Goal: Find specific page/section: Find specific page/section

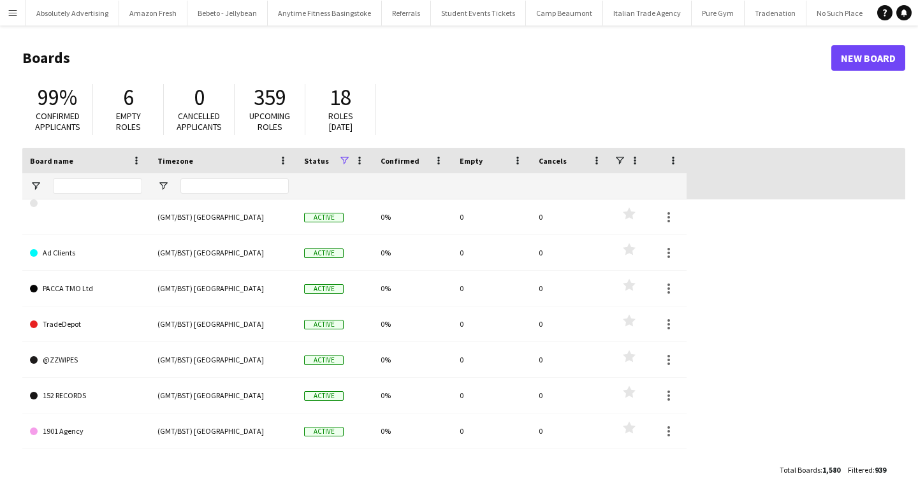
click at [18, 13] on button "Menu" at bounding box center [13, 13] width 26 height 26
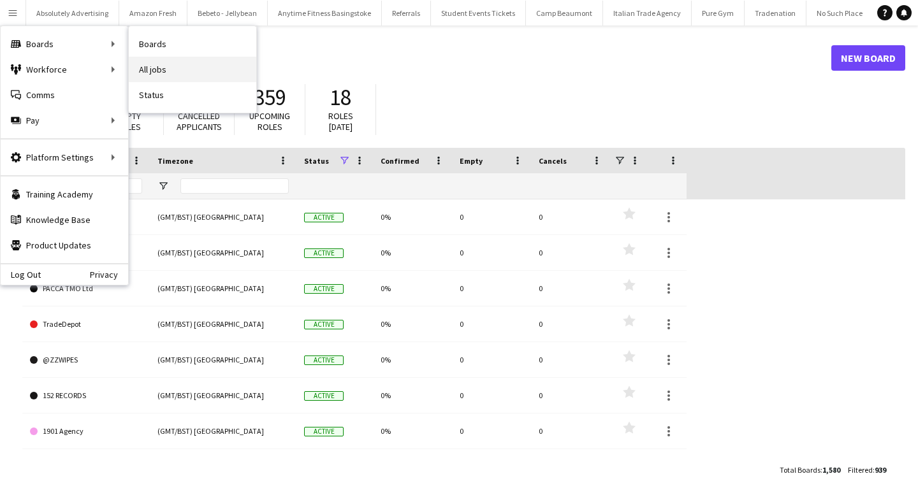
click at [183, 64] on link "All jobs" at bounding box center [193, 70] width 128 height 26
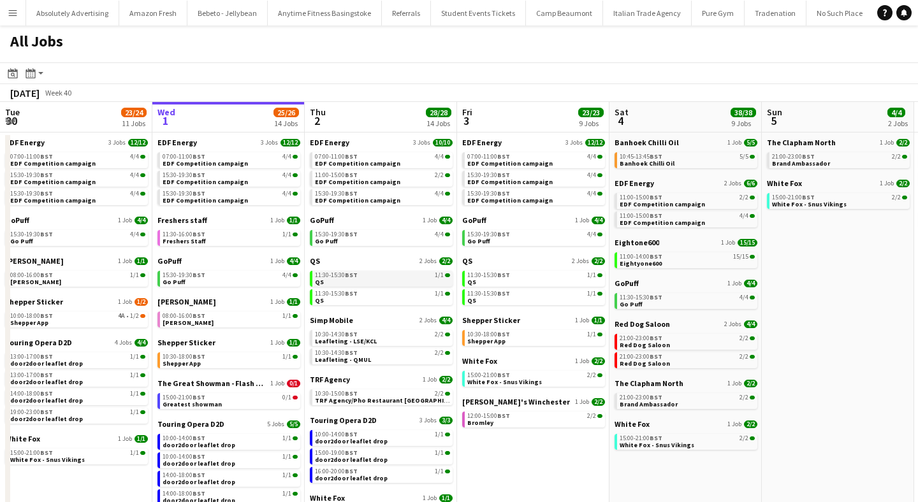
click at [349, 276] on span "BST" at bounding box center [351, 275] width 13 height 8
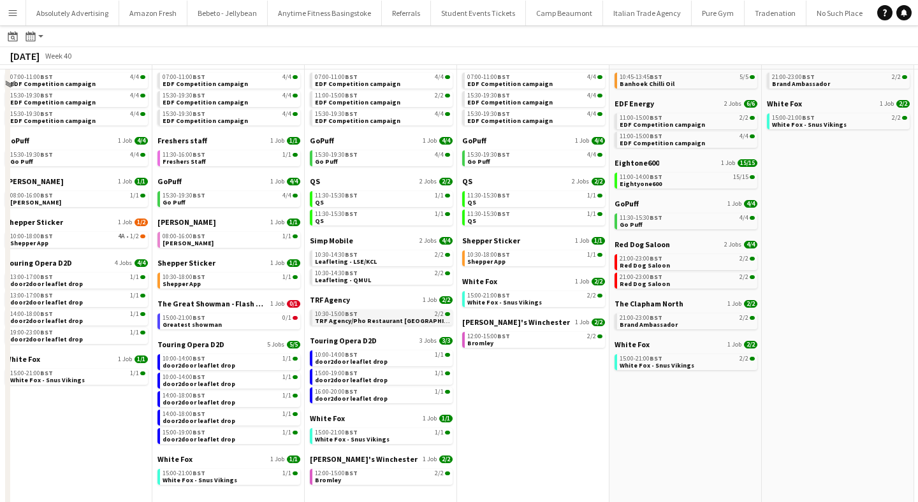
scroll to position [92, 0]
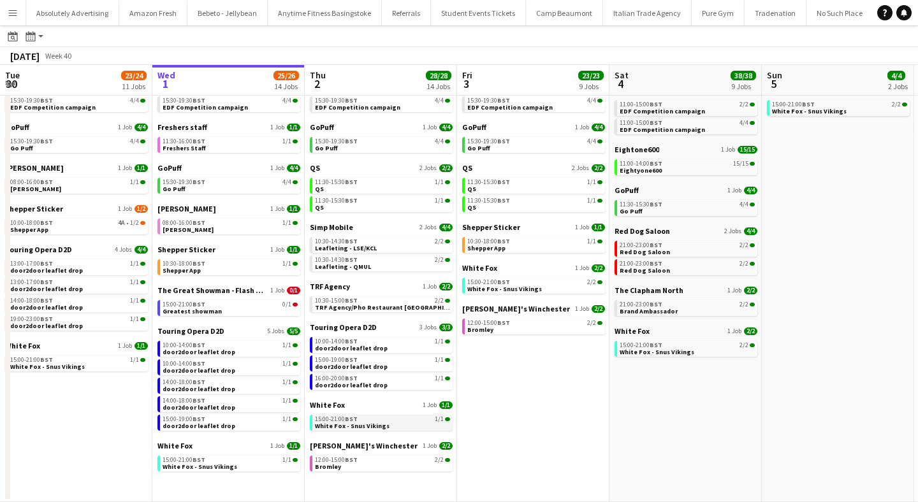
click at [377, 419] on div "15:00-21:00 BST 1/1" at bounding box center [382, 419] width 135 height 6
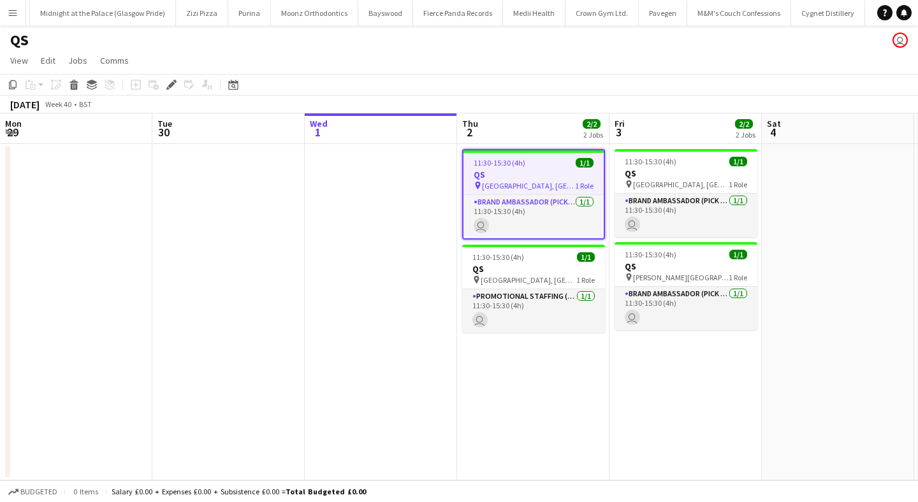
scroll to position [0, 439]
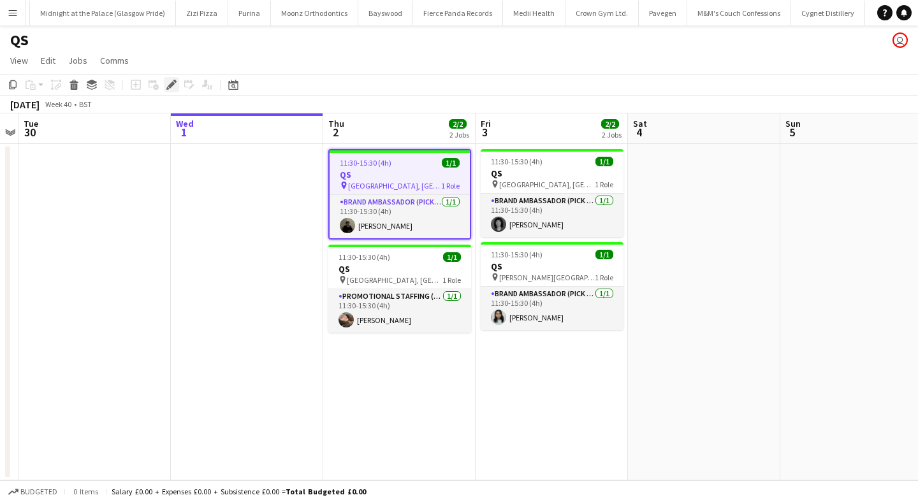
click at [174, 84] on icon at bounding box center [171, 85] width 7 height 7
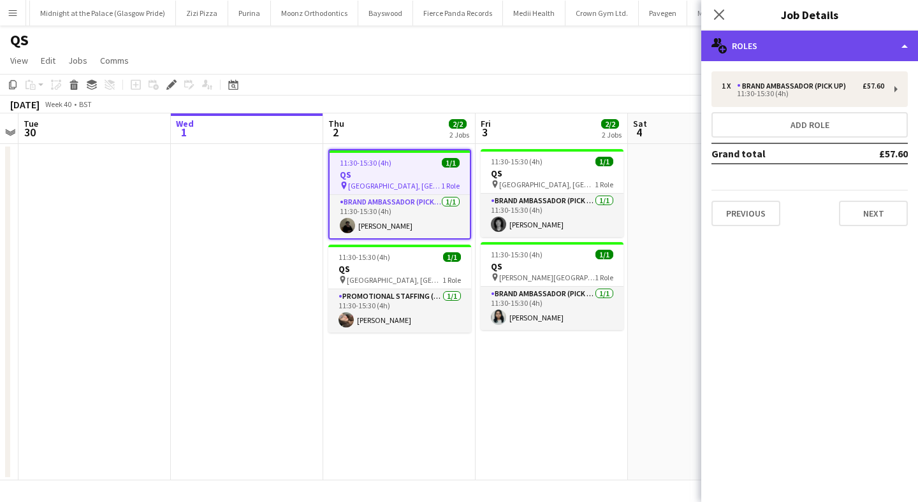
click at [792, 50] on div "multiple-users-add Roles" at bounding box center [809, 46] width 217 height 31
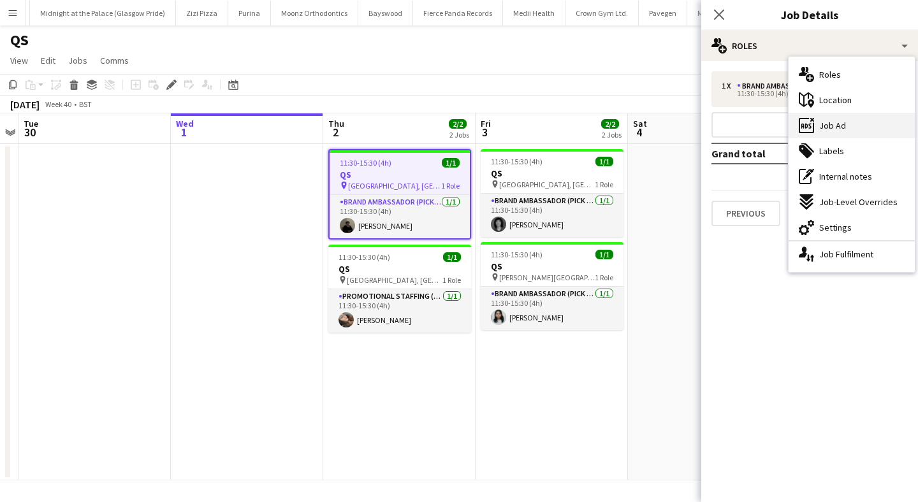
click at [837, 120] on span "Job Ad" at bounding box center [832, 125] width 27 height 11
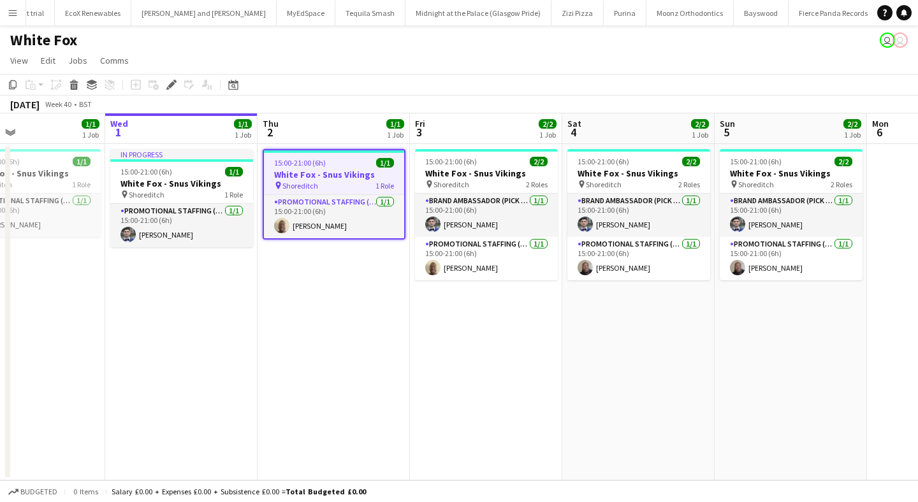
scroll to position [0, 351]
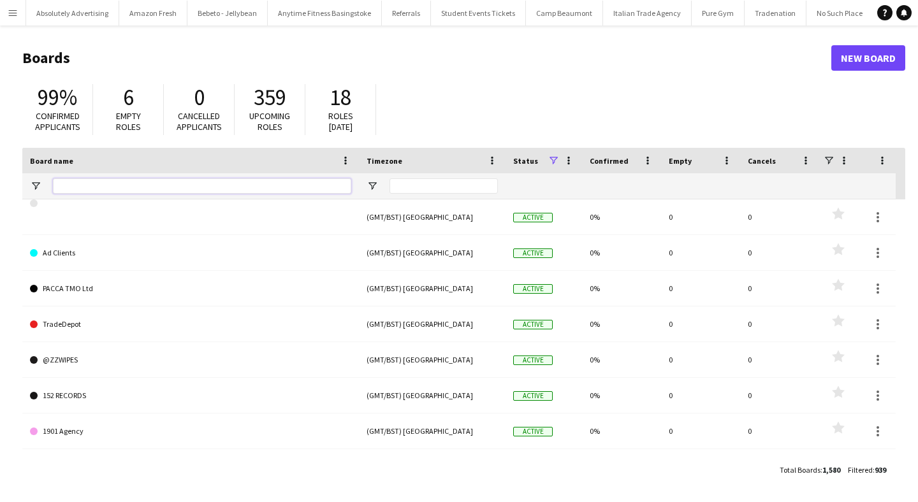
click at [105, 184] on input "Board name Filter Input" at bounding box center [202, 186] width 298 height 15
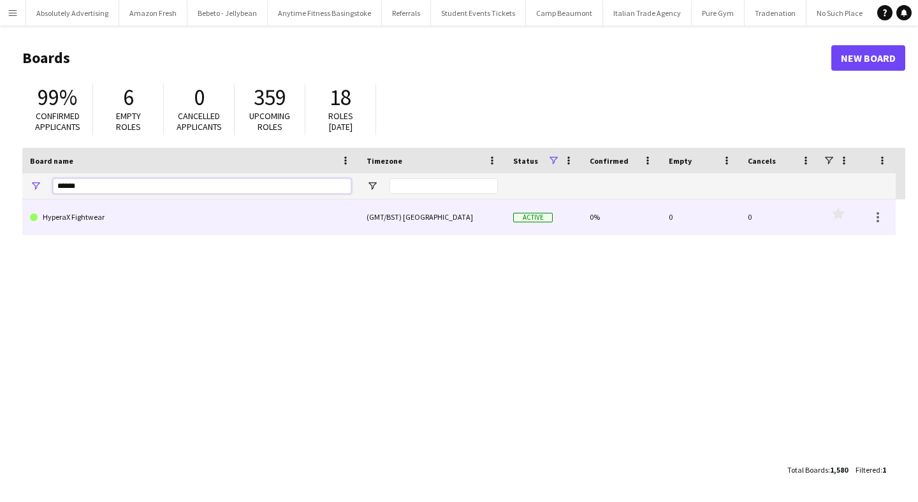
type input "******"
click at [75, 219] on link "HyperaX Fightwear" at bounding box center [190, 218] width 321 height 36
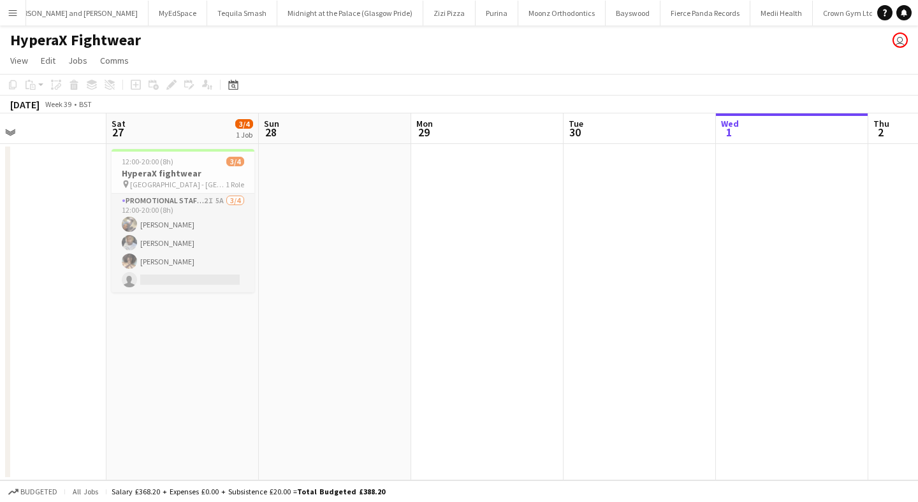
scroll to position [0, 326]
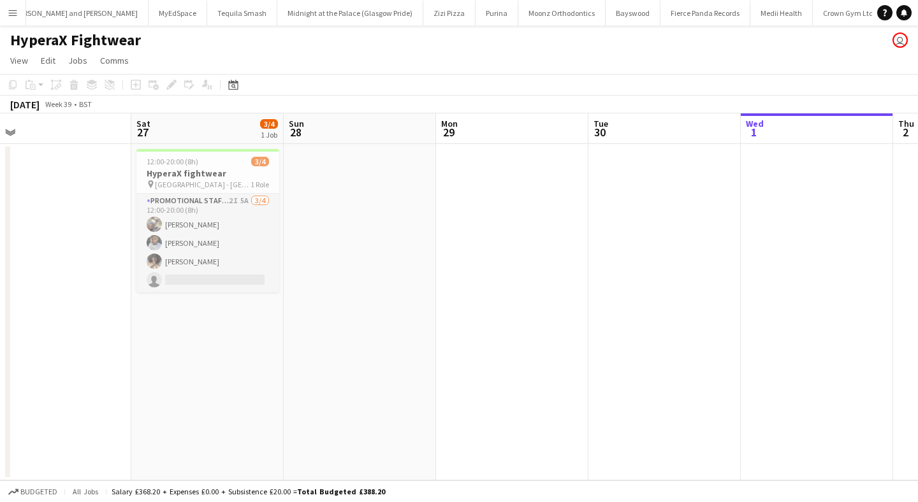
click at [8, 11] on app-icon "Menu" at bounding box center [13, 13] width 10 height 10
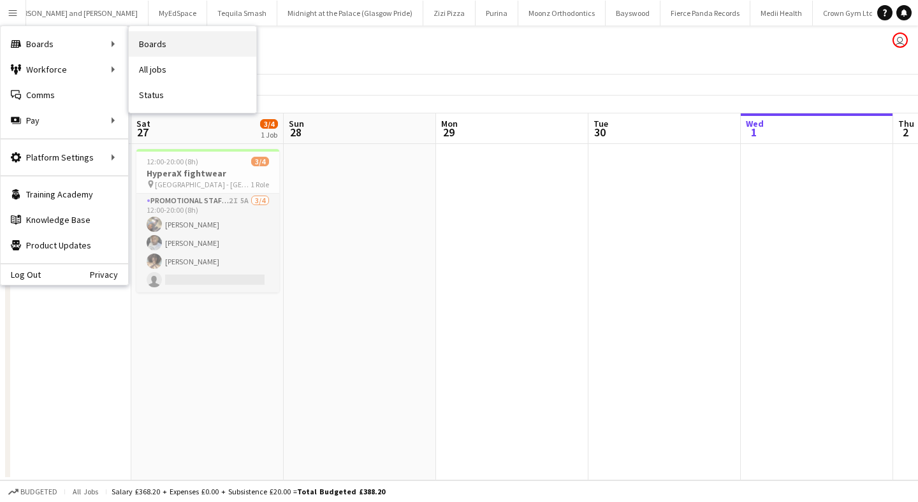
click at [158, 45] on link "Boards" at bounding box center [193, 44] width 128 height 26
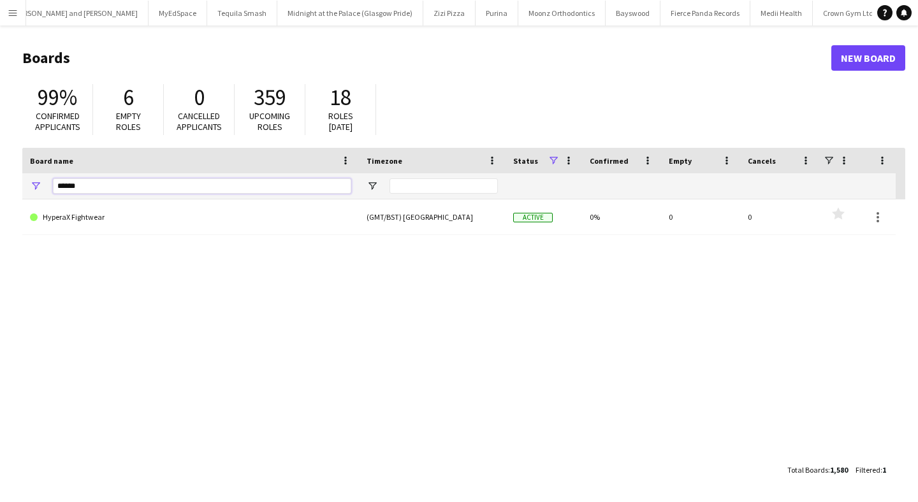
click at [87, 186] on input "******" at bounding box center [202, 186] width 298 height 15
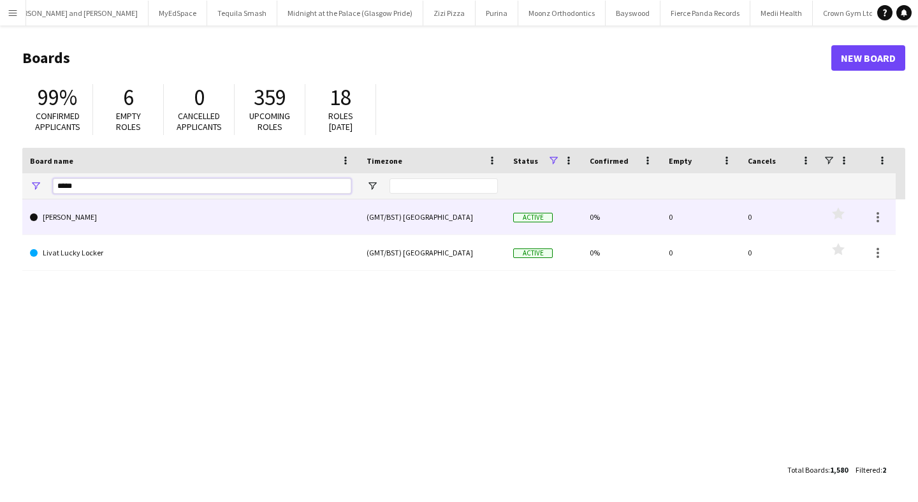
type input "*****"
click at [83, 218] on link "[PERSON_NAME]" at bounding box center [190, 218] width 321 height 36
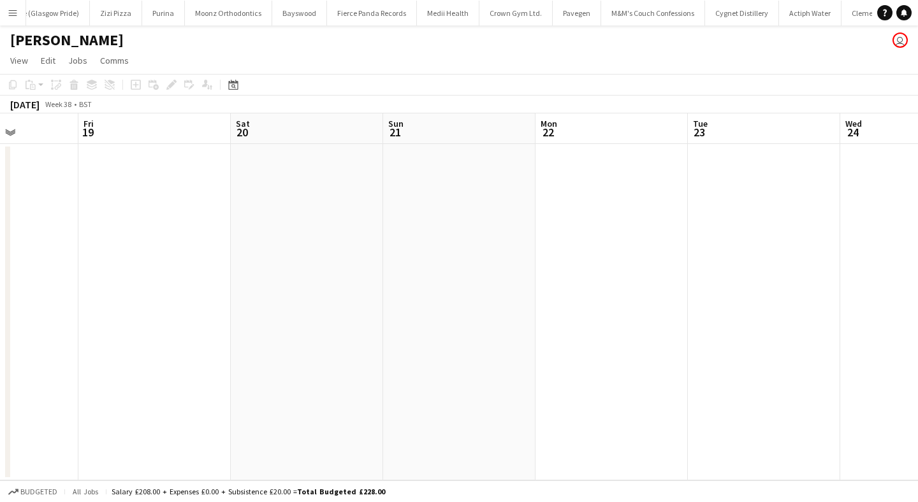
scroll to position [0, 305]
click at [12, 12] on app-icon "Menu" at bounding box center [13, 13] width 10 height 10
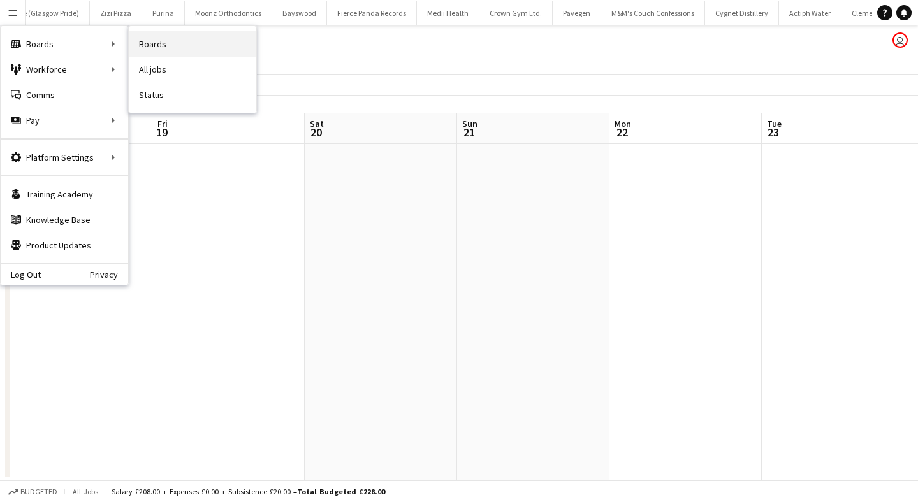
click at [189, 40] on link "Boards" at bounding box center [193, 44] width 128 height 26
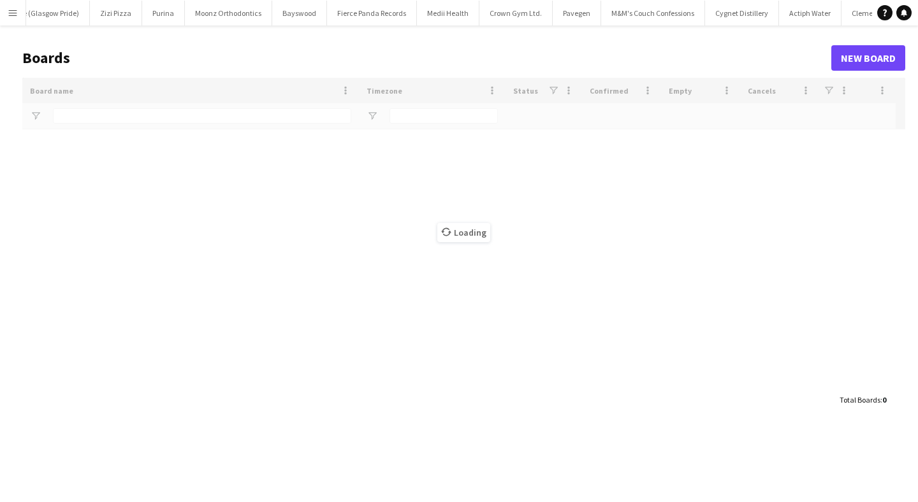
scroll to position [0, 47163]
type input "*****"
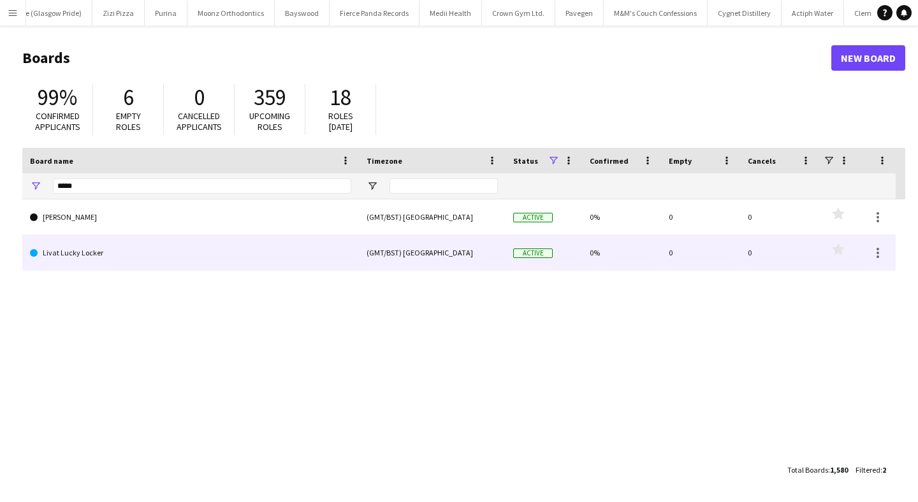
click at [93, 242] on link "Livat Lucky Locker" at bounding box center [190, 253] width 321 height 36
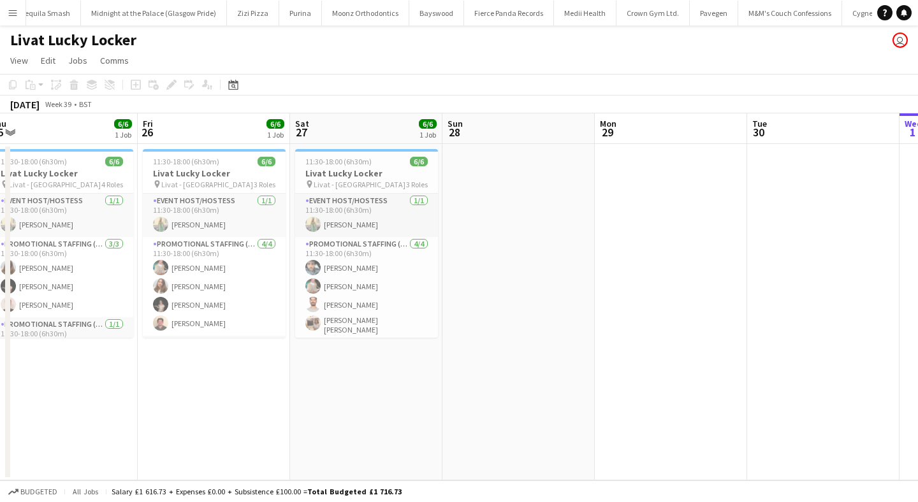
scroll to position [0, 318]
click at [10, 13] on app-icon "Menu" at bounding box center [13, 13] width 10 height 10
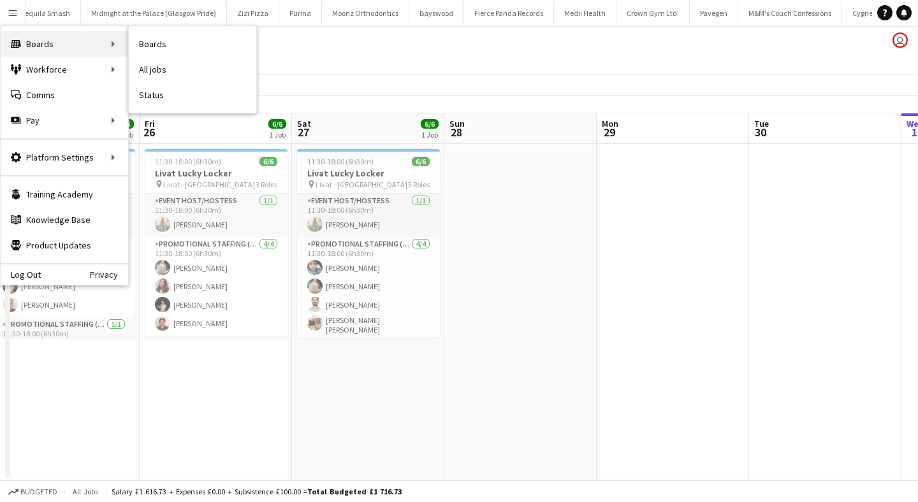
click at [41, 36] on div "Boards Boards" at bounding box center [65, 44] width 128 height 26
click at [159, 40] on link "Boards" at bounding box center [193, 44] width 128 height 26
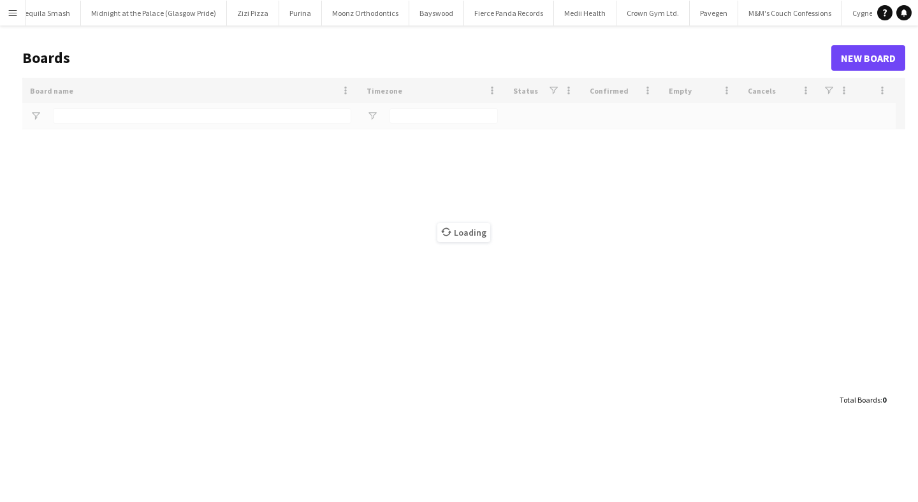
type input "*****"
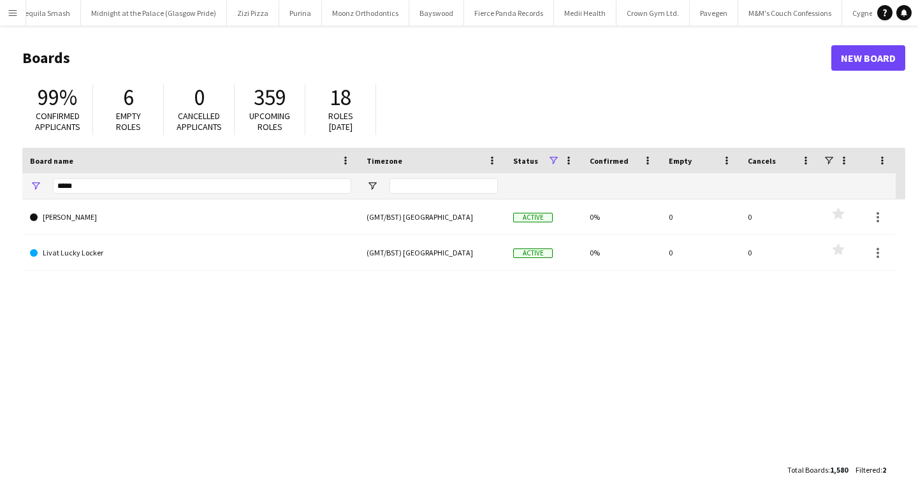
click at [11, 15] on app-icon "Menu" at bounding box center [13, 13] width 10 height 10
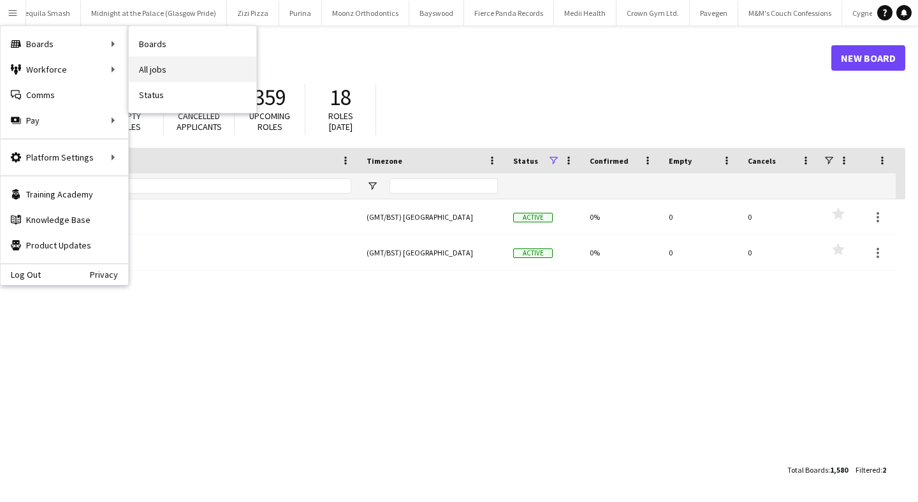
click at [184, 65] on link "All jobs" at bounding box center [193, 70] width 128 height 26
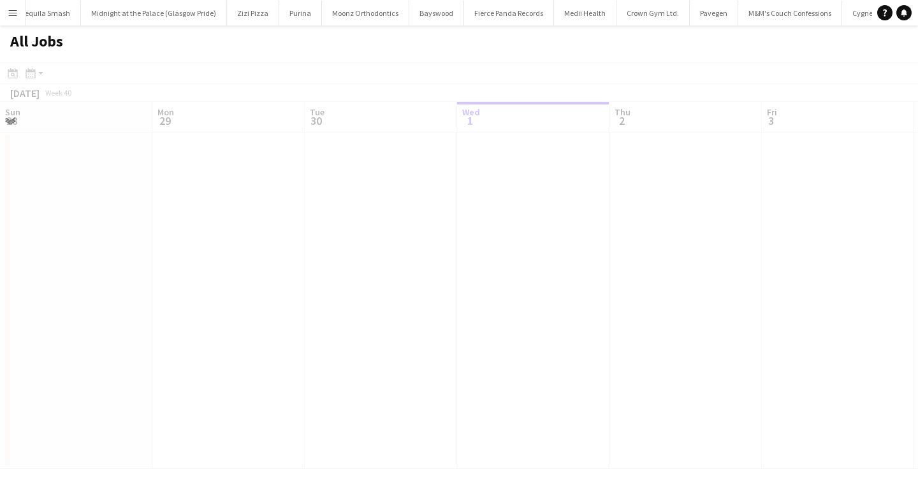
scroll to position [0, 305]
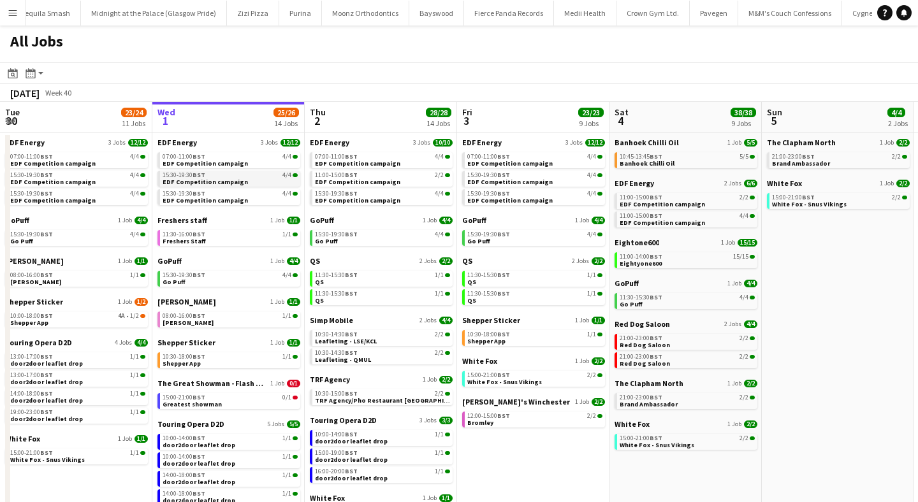
click at [217, 175] on div "15:30-19:30 BST 4/4" at bounding box center [230, 175] width 135 height 6
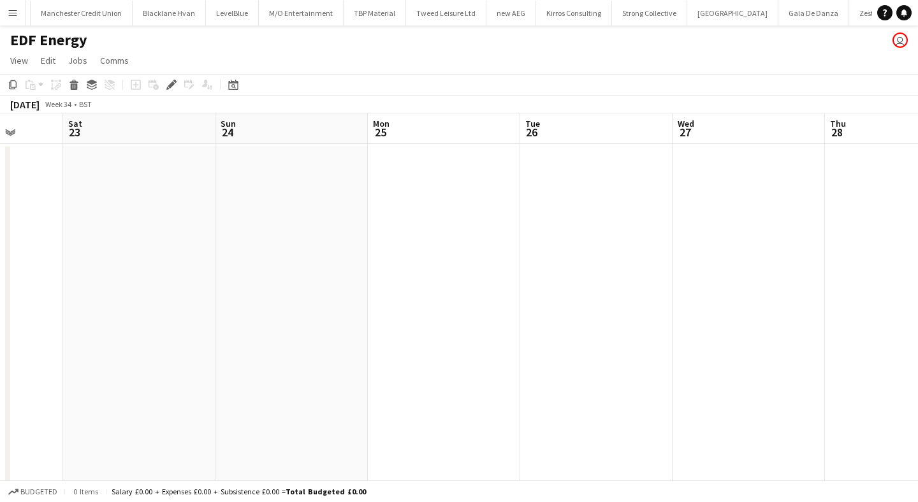
scroll to position [0, 331]
